Goal: Information Seeking & Learning: Learn about a topic

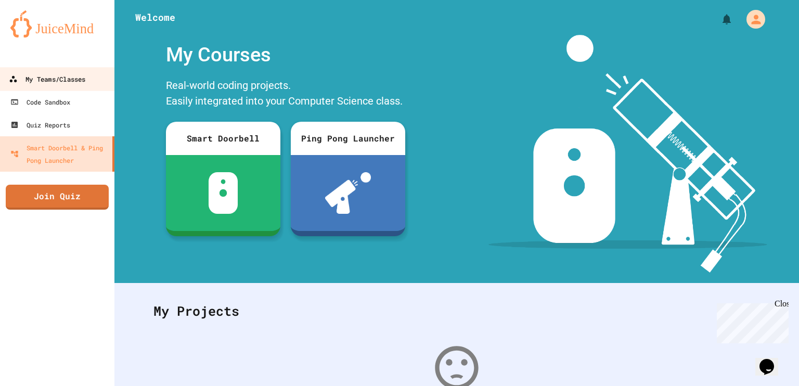
click at [78, 71] on link "My Teams/Classes" at bounding box center [57, 78] width 118 height 23
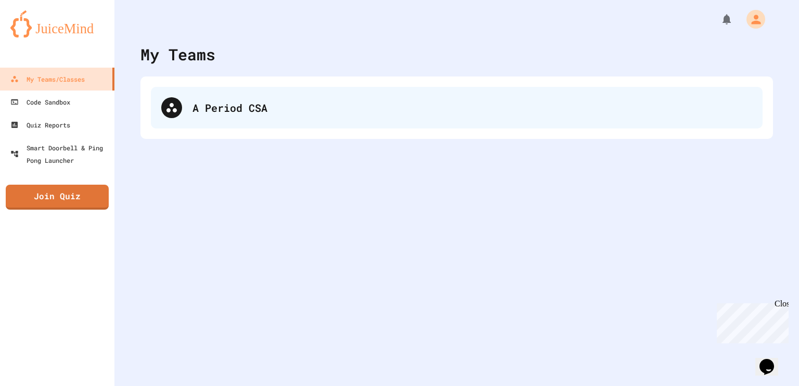
click at [199, 109] on div "A Period CSA" at bounding box center [471, 108] width 559 height 16
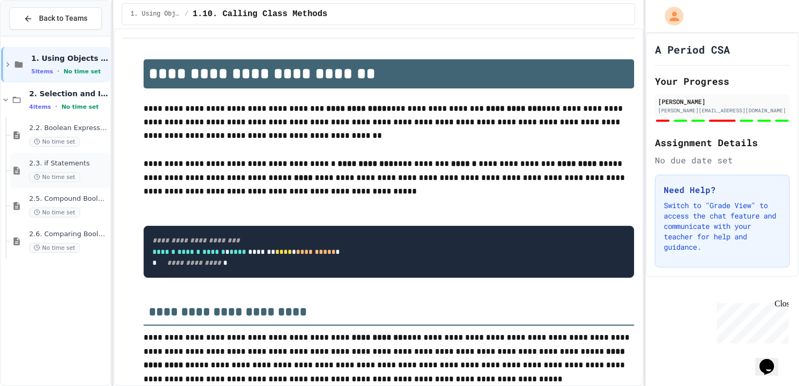
scroll to position [857, 0]
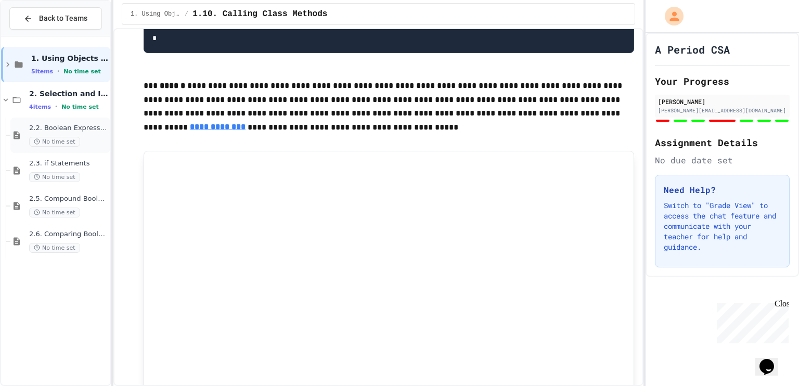
click at [16, 130] on icon at bounding box center [16, 134] width 12 height 9
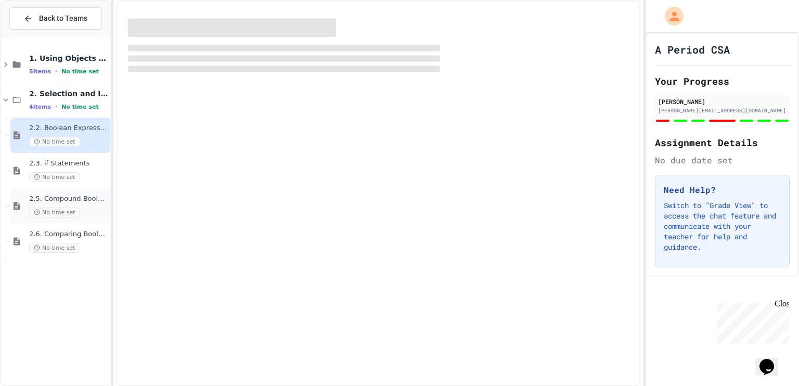
click at [28, 201] on div "2.5. Compound Boolean Expressions No time set" at bounding box center [60, 205] width 100 height 35
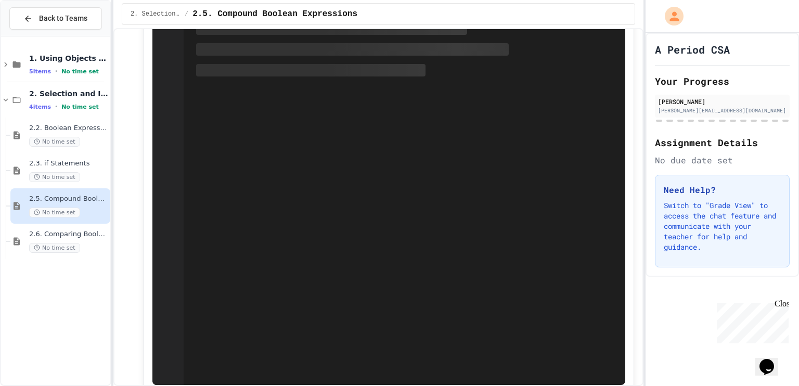
scroll to position [307, 0]
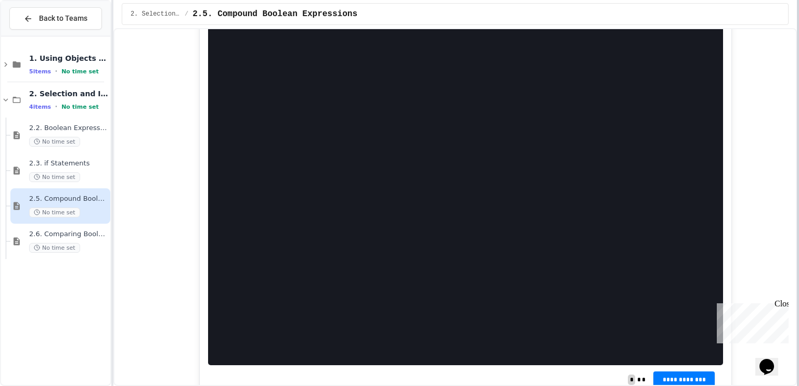
click at [798, 208] on div at bounding box center [797, 193] width 2 height 386
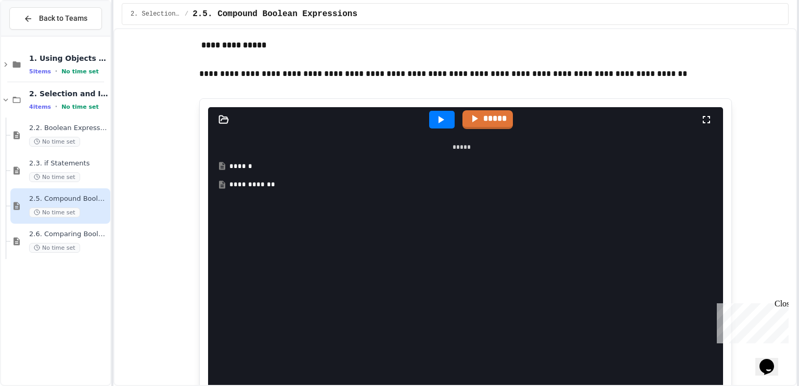
scroll to position [1399, 0]
click at [320, 169] on div "******" at bounding box center [468, 166] width 479 height 10
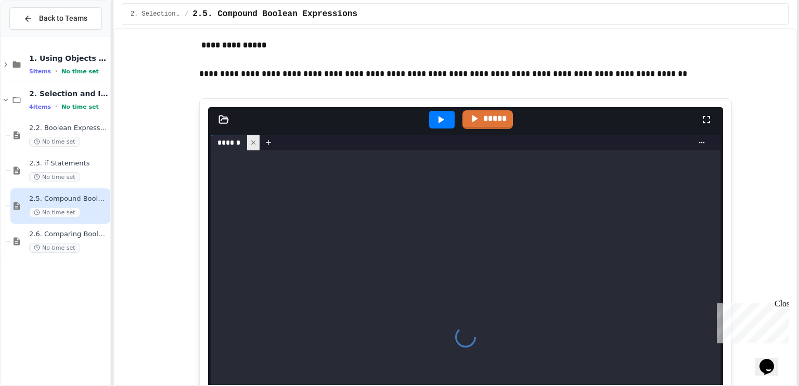
drag, startPoint x: 320, startPoint y: 169, endPoint x: 249, endPoint y: 145, distance: 75.3
click at [249, 145] on div "****** *******" at bounding box center [465, 329] width 509 height 389
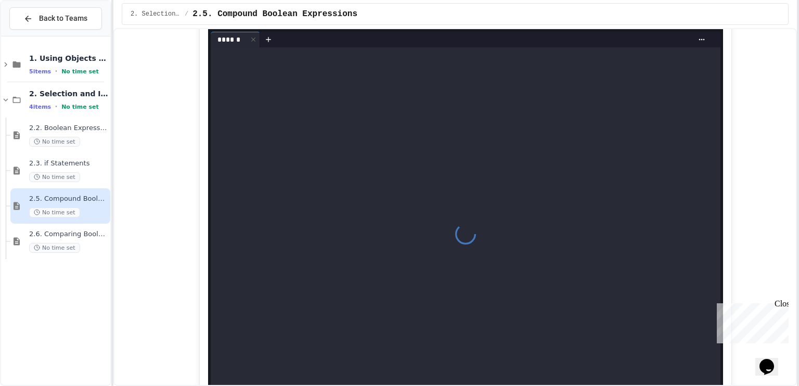
scroll to position [1504, 0]
click at [422, 193] on div at bounding box center [465, 231] width 509 height 373
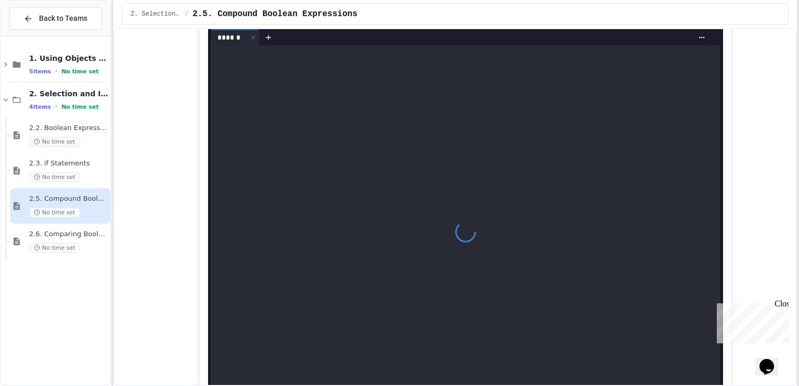
click at [422, 193] on div at bounding box center [465, 231] width 509 height 373
click at [439, 222] on div at bounding box center [465, 231] width 509 height 373
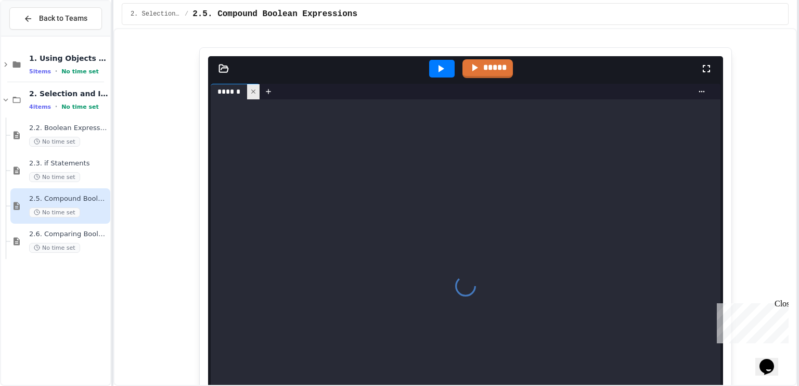
click at [250, 97] on div at bounding box center [253, 91] width 12 height 15
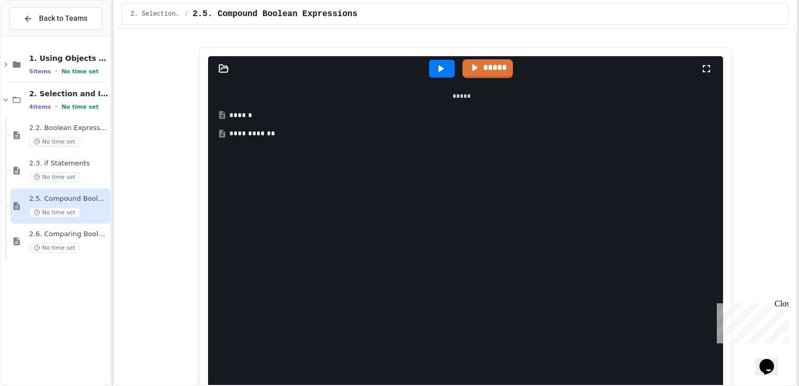
click at [240, 139] on div "**********" at bounding box center [465, 133] width 504 height 19
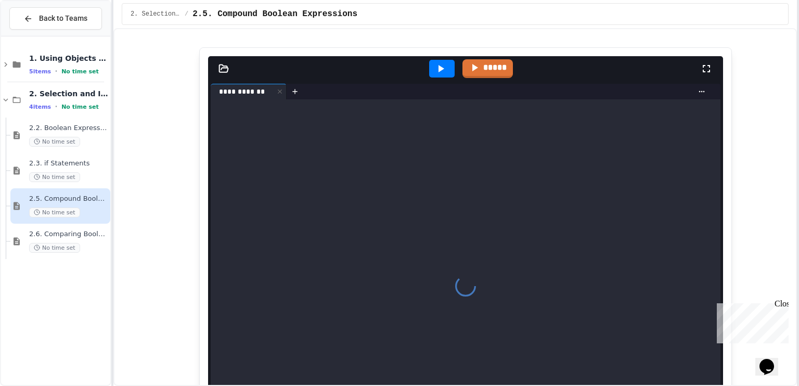
click at [240, 139] on div at bounding box center [465, 285] width 509 height 373
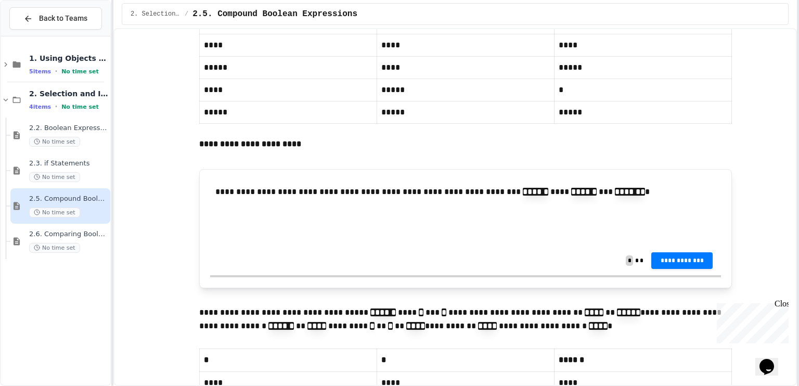
scroll to position [2694, 0]
